Goal: Find specific page/section: Find specific page/section

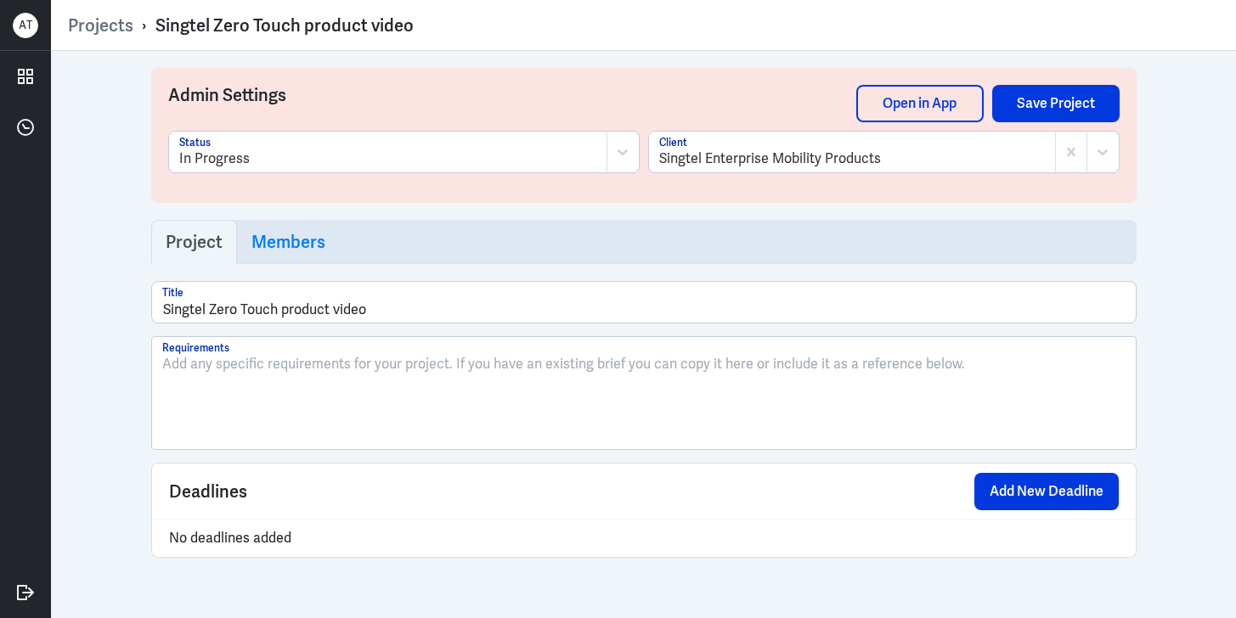
click at [99, 17] on link "Projects" at bounding box center [100, 25] width 65 height 22
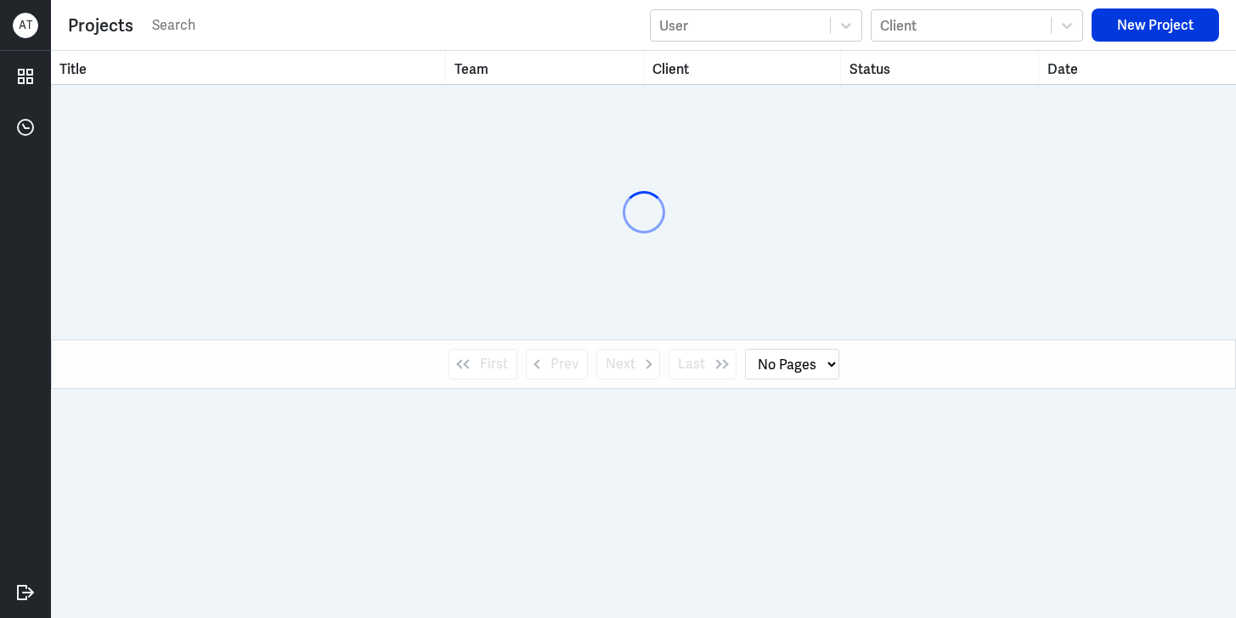
select select "1"
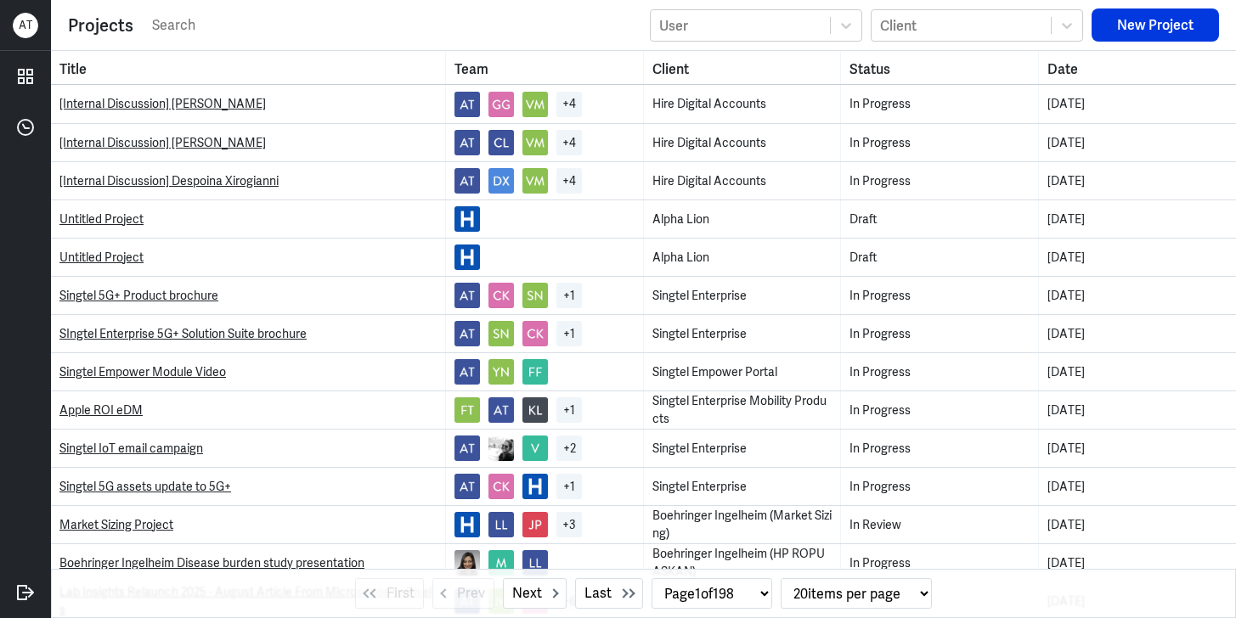
click at [284, 25] on input "text" at bounding box center [395, 25] width 491 height 25
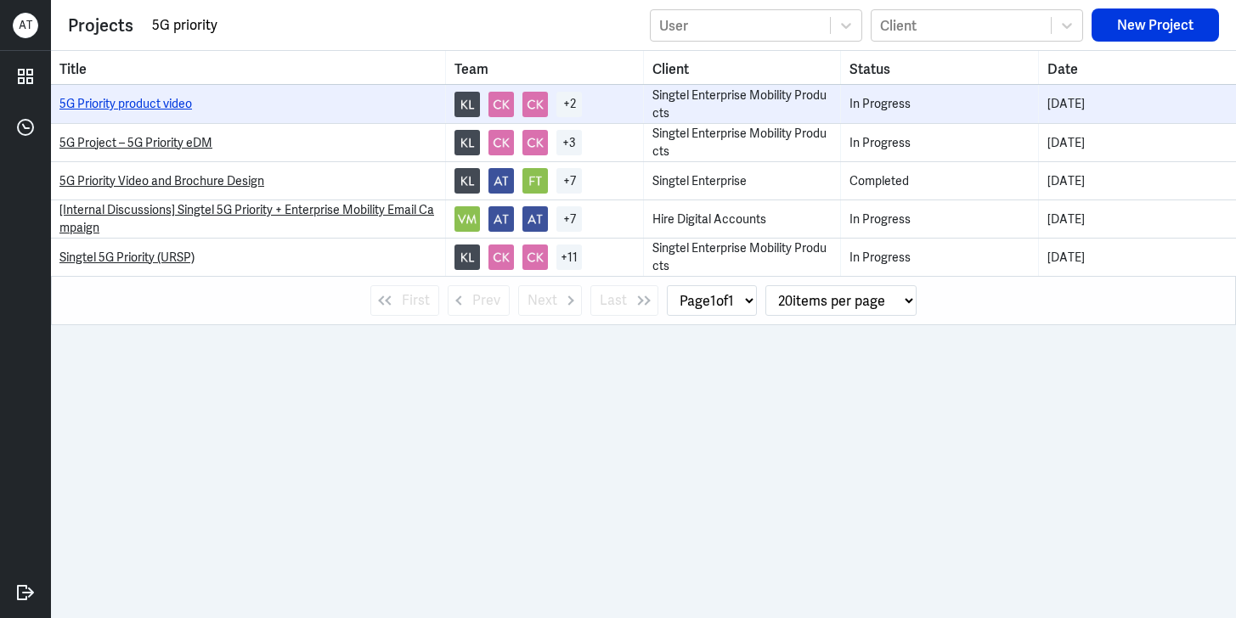
type input "5G priority"
click at [166, 104] on link "5G Priority product video" at bounding box center [125, 103] width 132 height 15
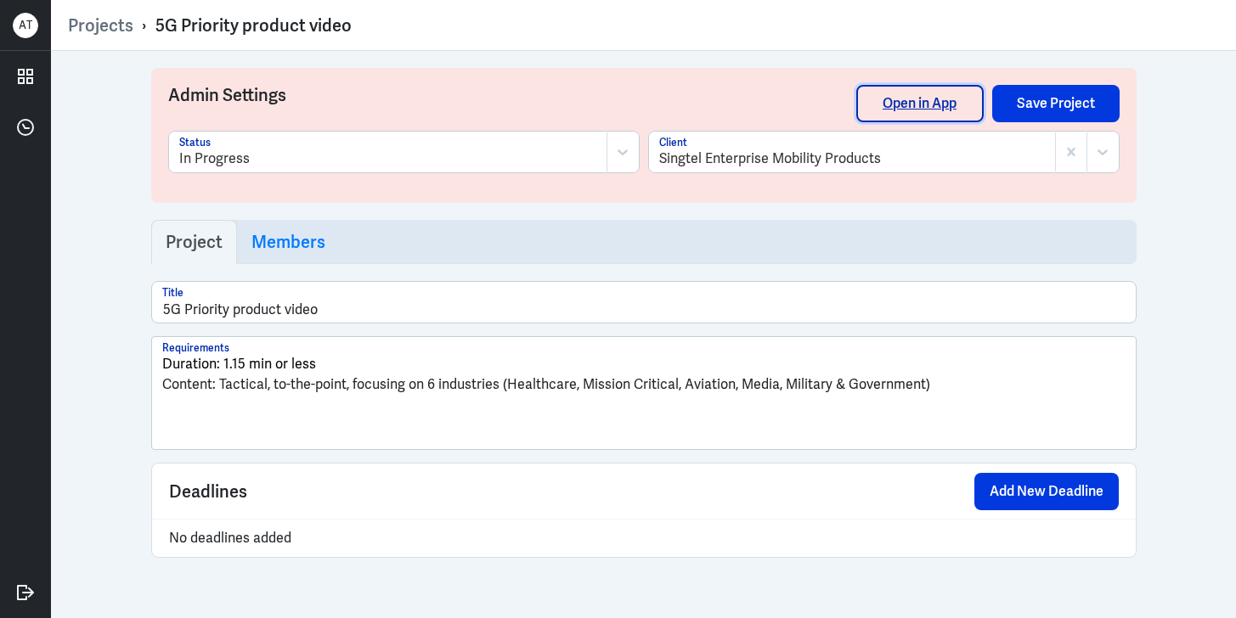
click at [945, 101] on link "Open in App" at bounding box center [919, 103] width 127 height 37
click at [113, 25] on link "Projects" at bounding box center [100, 25] width 65 height 22
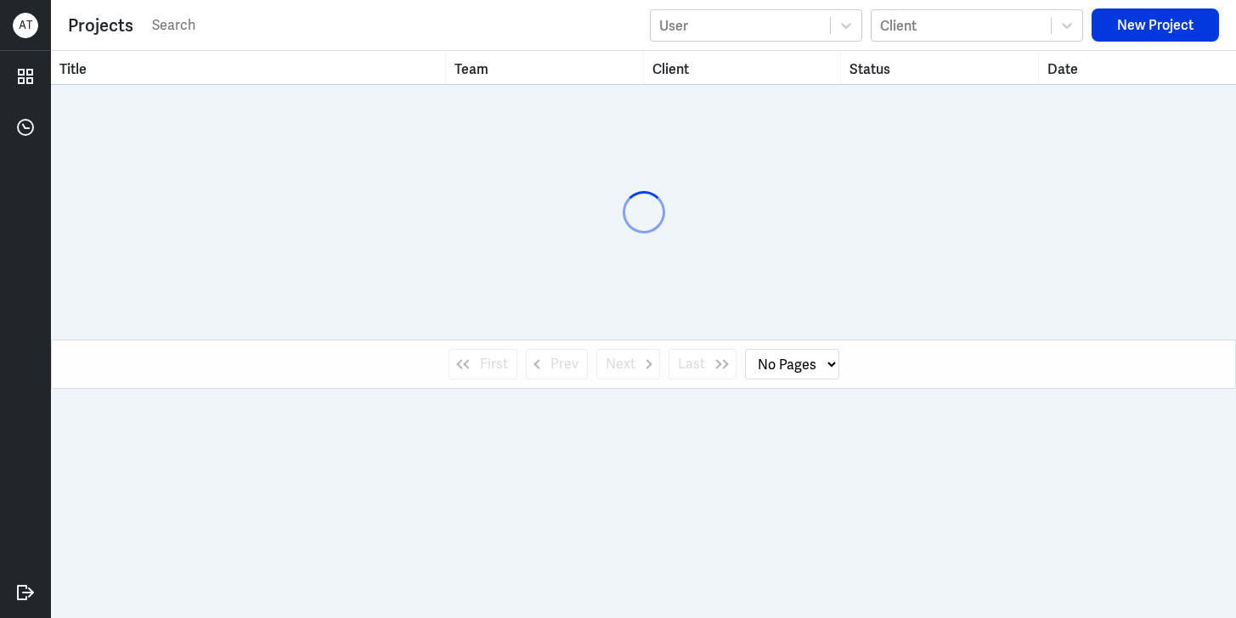
select select "1"
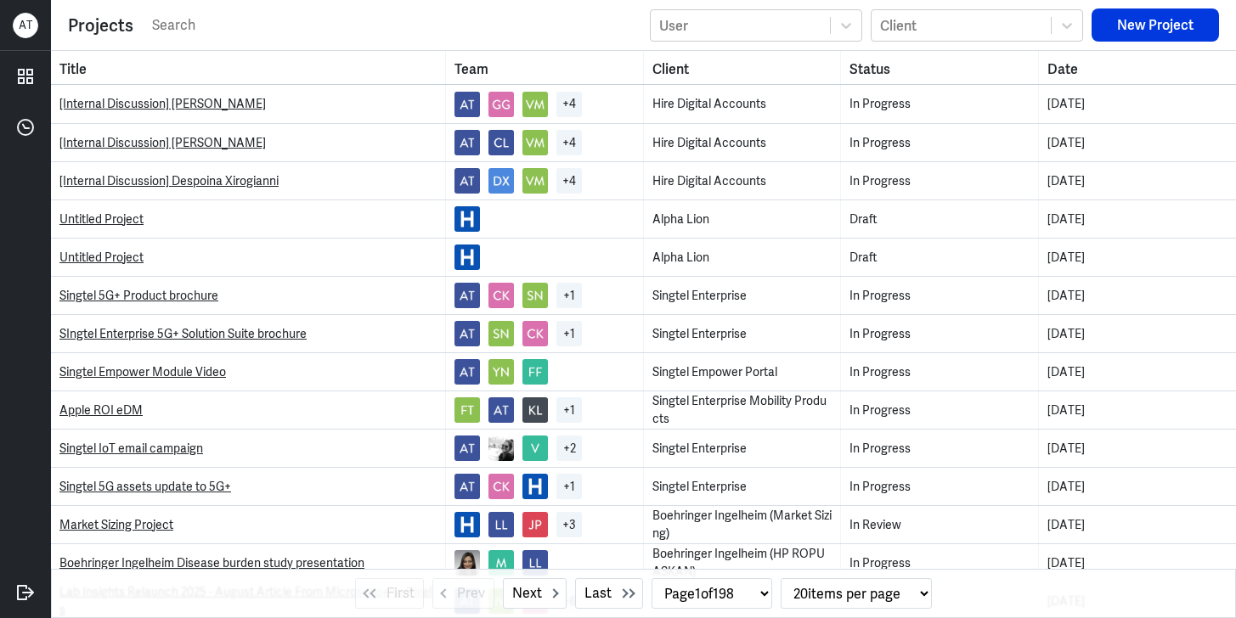
click at [188, 29] on input "text" at bounding box center [395, 25] width 491 height 25
type input "n"
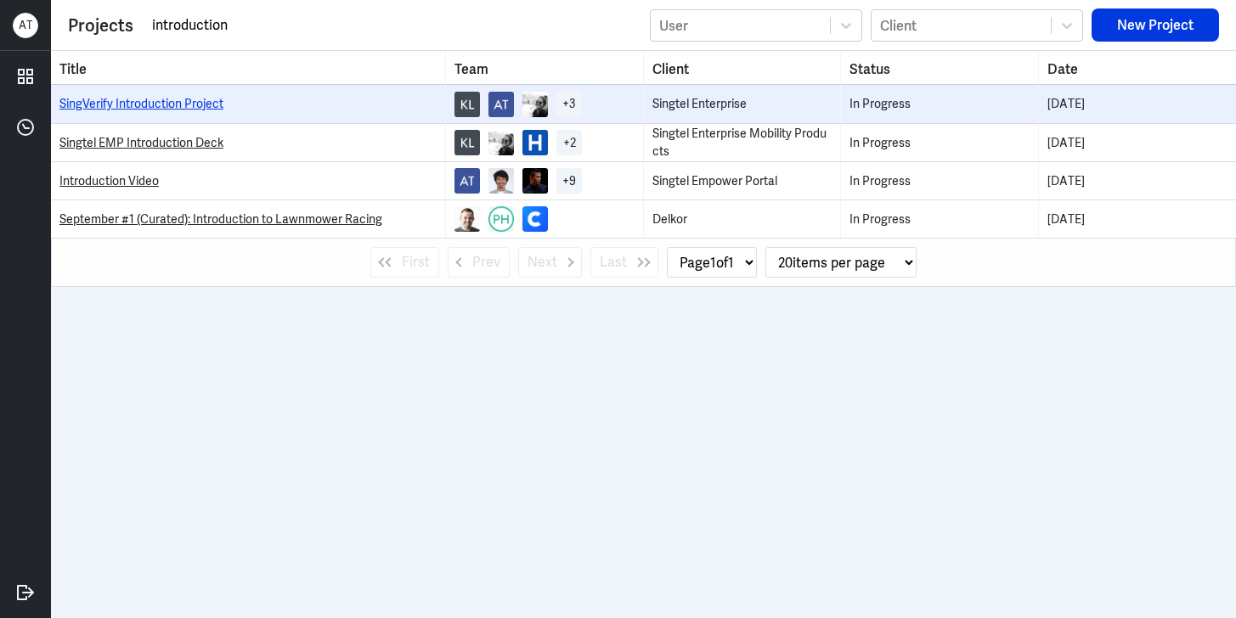
type input "introduction"
click at [195, 102] on link "SingVerify Introduction Project" at bounding box center [141, 103] width 164 height 15
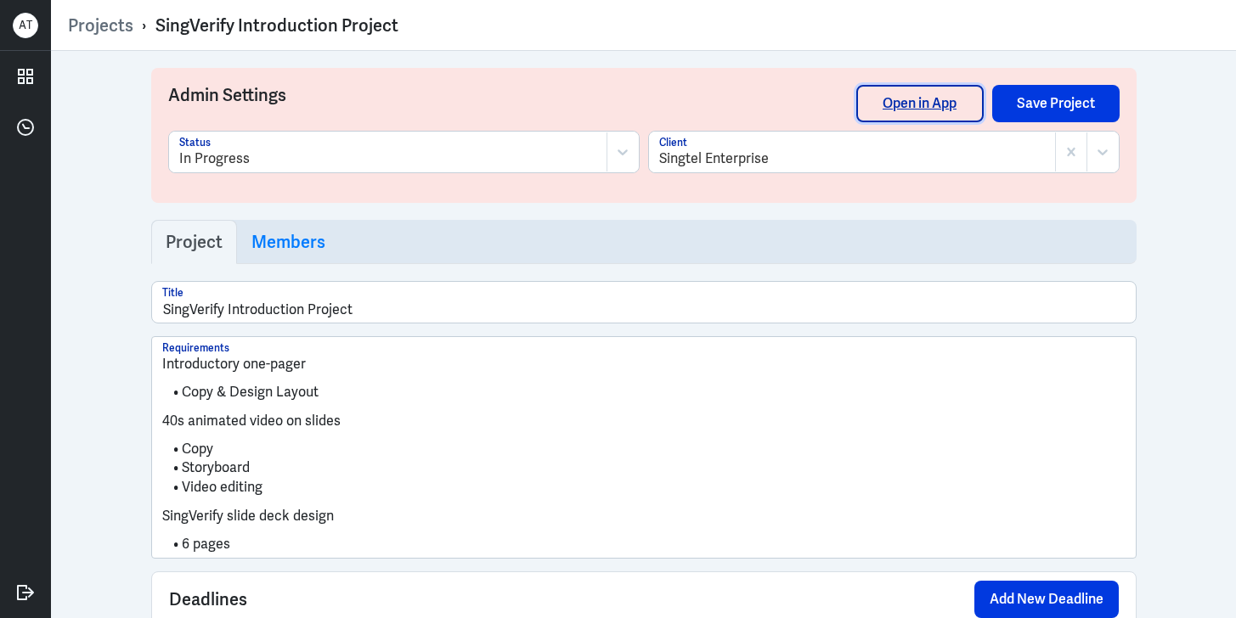
click at [954, 110] on link "Open in App" at bounding box center [919, 103] width 127 height 37
